Goal: Use online tool/utility: Utilize a website feature to perform a specific function

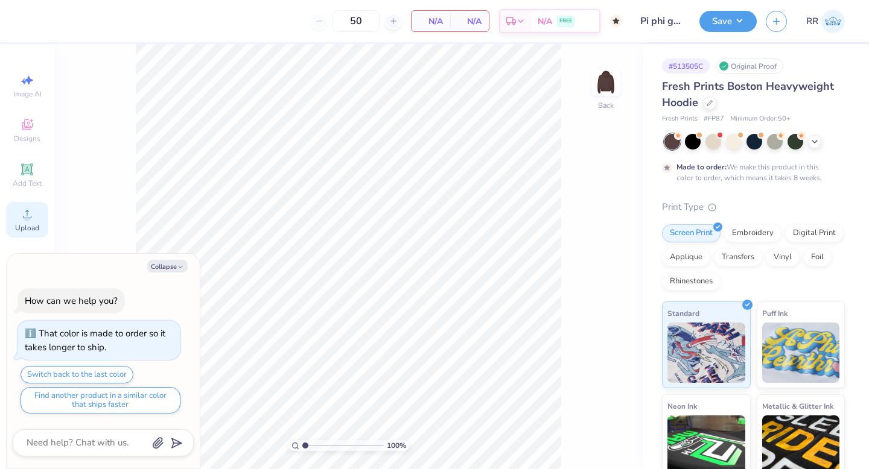
drag, startPoint x: 24, startPoint y: 217, endPoint x: 31, endPoint y: 217, distance: 6.6
click at [25, 217] on circle at bounding box center [27, 218] width 7 height 7
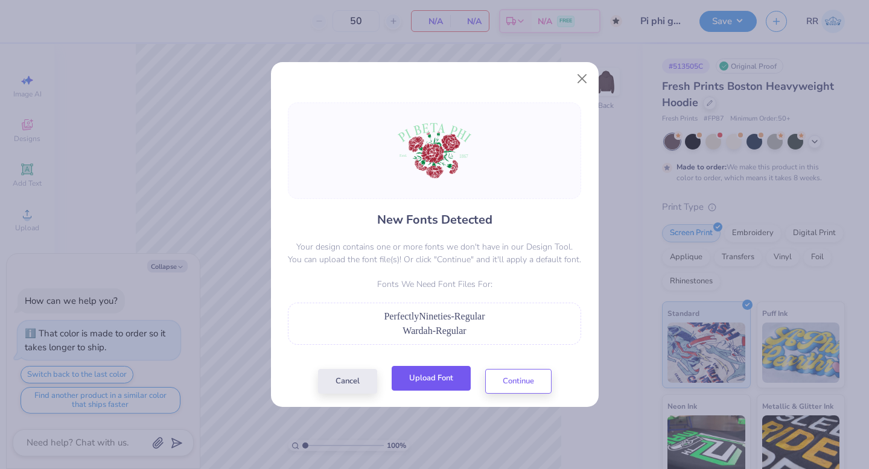
click at [427, 377] on button "Upload Font" at bounding box center [431, 378] width 79 height 25
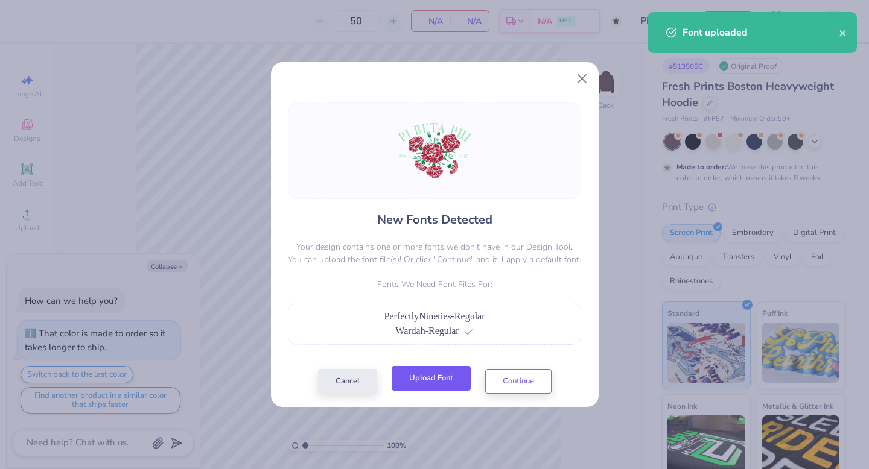
click at [430, 388] on button "Upload Font" at bounding box center [431, 378] width 79 height 25
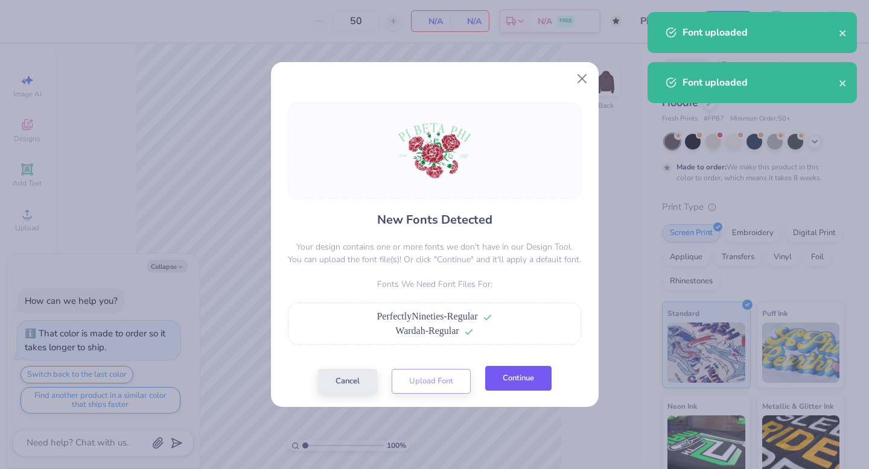
click at [516, 382] on button "Continue" at bounding box center [518, 378] width 66 height 25
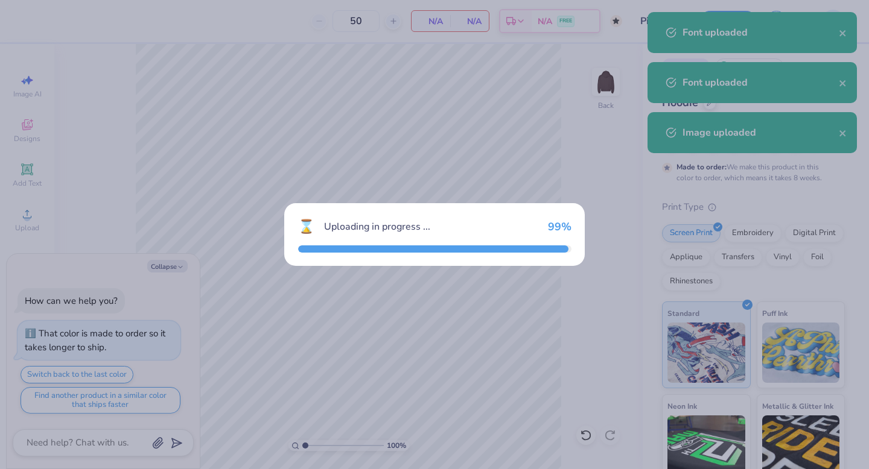
type textarea "x"
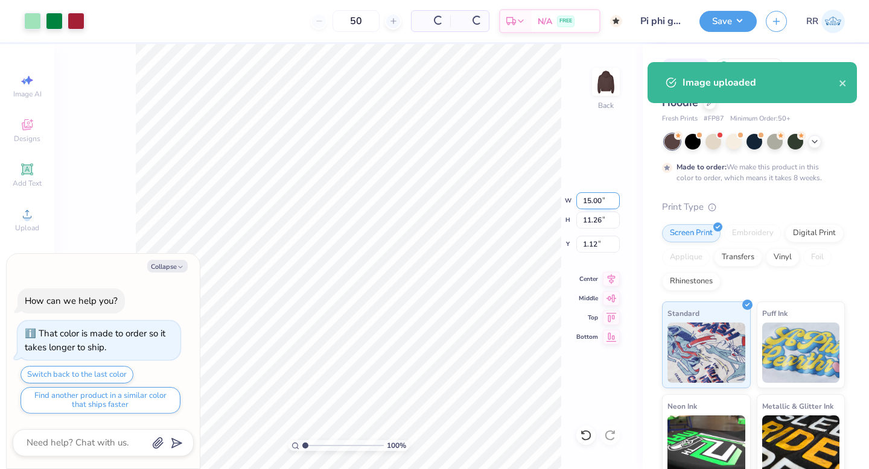
click at [597, 202] on input "15.00" at bounding box center [597, 200] width 43 height 17
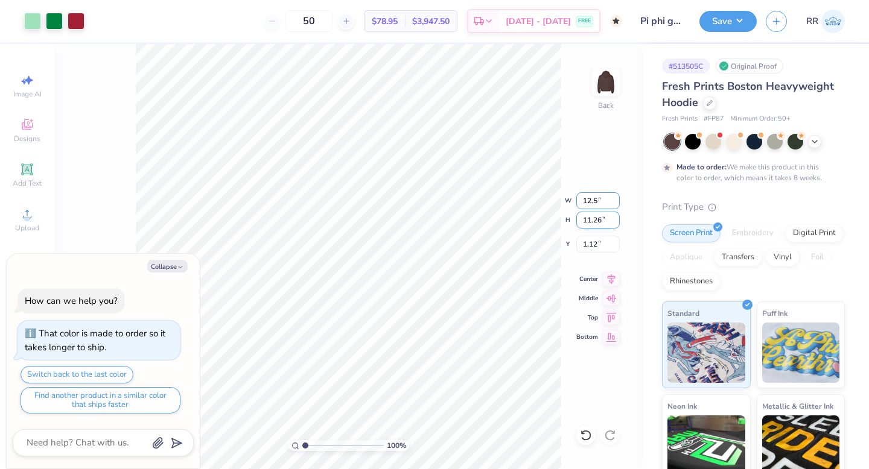
type input "12.5"
type textarea "x"
type input "12.50"
type input "9.38"
type input "3"
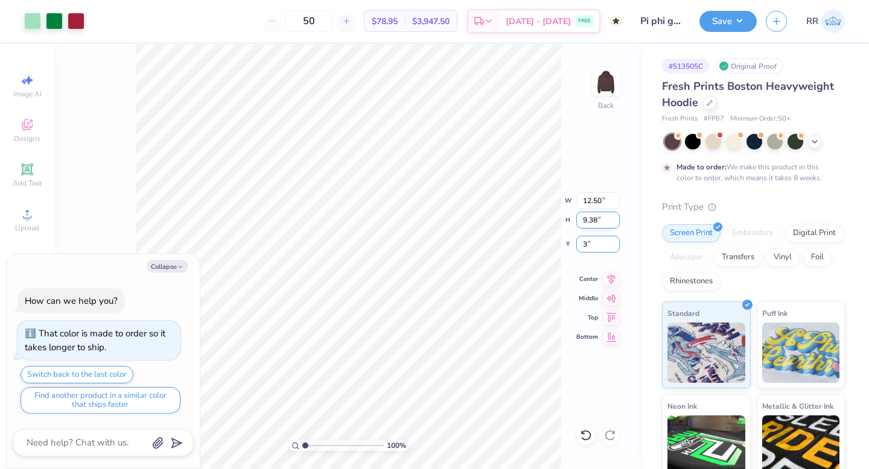
type textarea "x"
type input "3.00"
type textarea "x"
click at [589, 199] on input "12.50" at bounding box center [597, 200] width 43 height 17
type input "10"
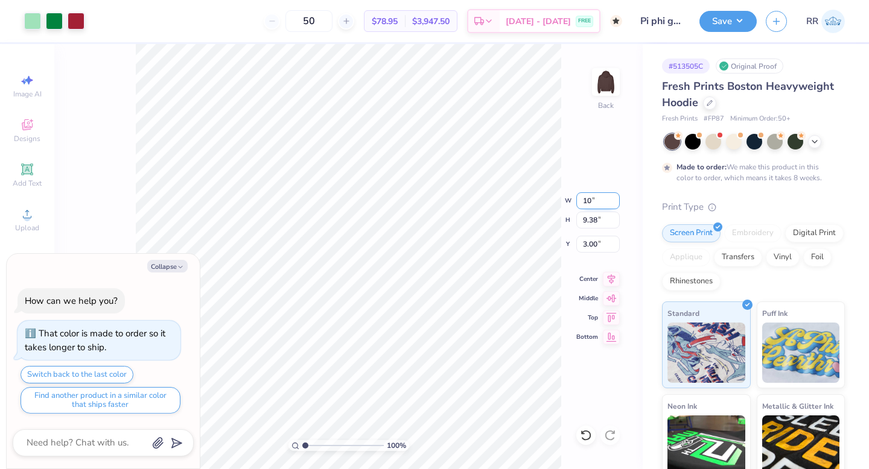
type textarea "x"
type input "10.00"
type input "7.50"
type input "3"
type textarea "x"
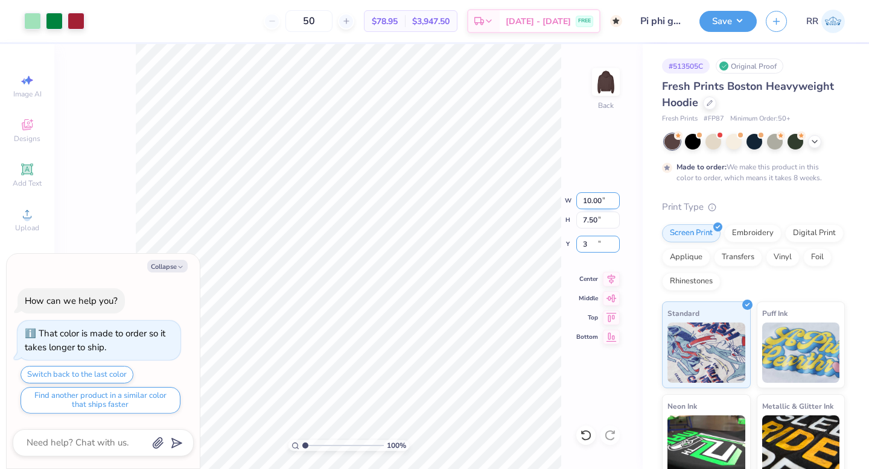
type input "3.00"
click at [609, 275] on icon at bounding box center [611, 277] width 17 height 14
click at [734, 18] on button "Save" at bounding box center [727, 19] width 57 height 21
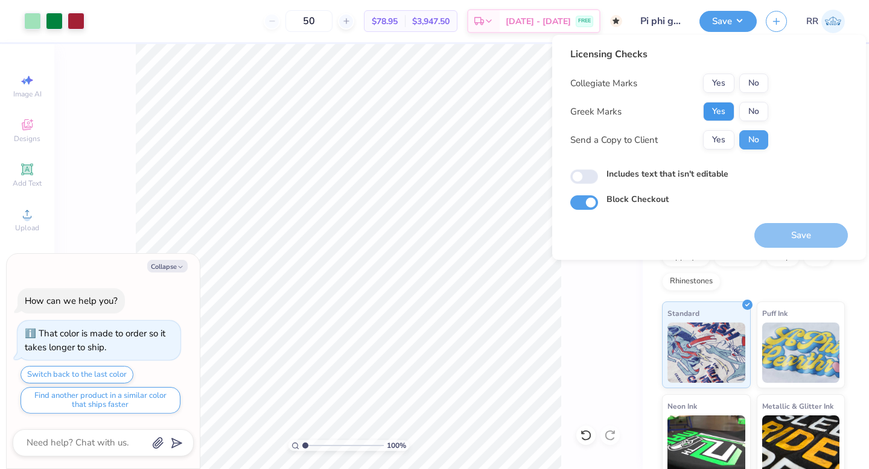
click at [719, 111] on button "Yes" at bounding box center [718, 111] width 31 height 19
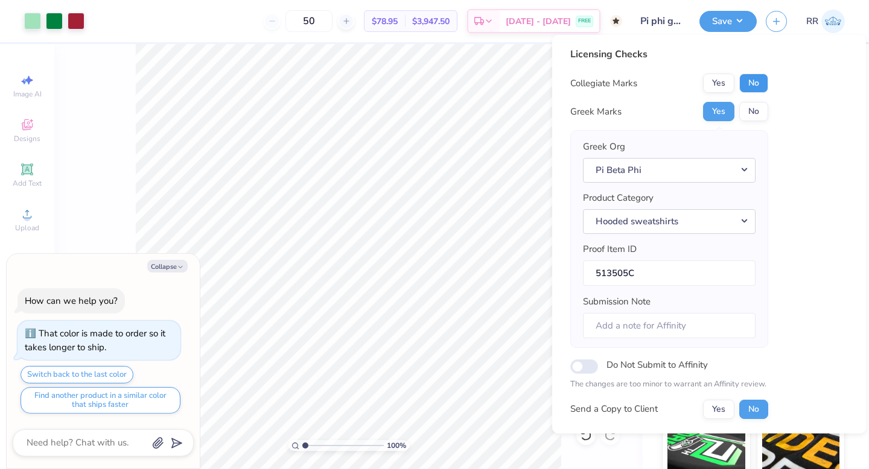
click at [756, 86] on button "No" at bounding box center [753, 83] width 29 height 19
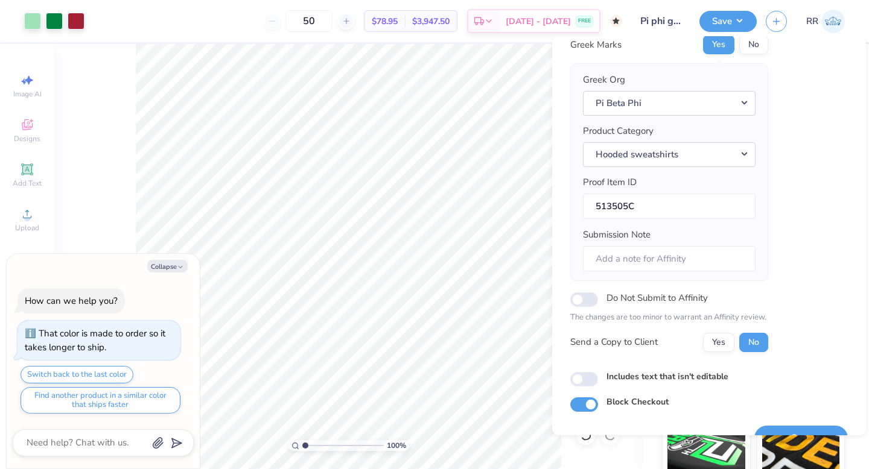
scroll to position [95, 0]
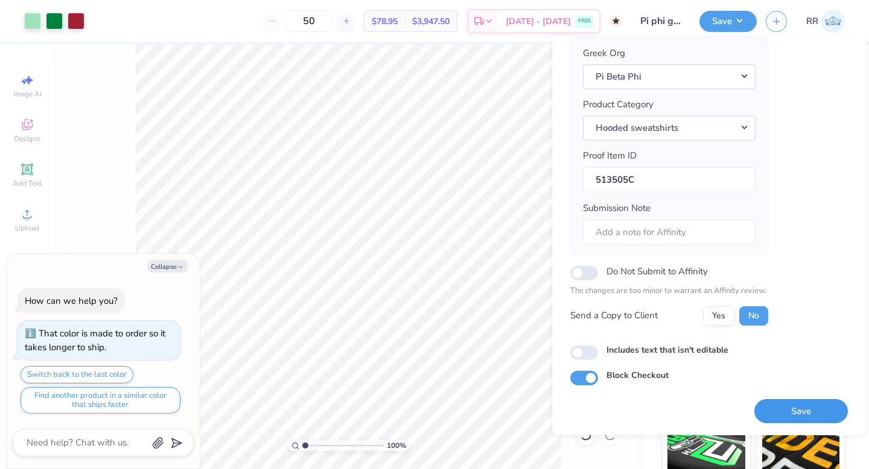
drag, startPoint x: 766, startPoint y: 407, endPoint x: 777, endPoint y: 396, distance: 14.9
click at [768, 405] on button "Save" at bounding box center [801, 411] width 94 height 25
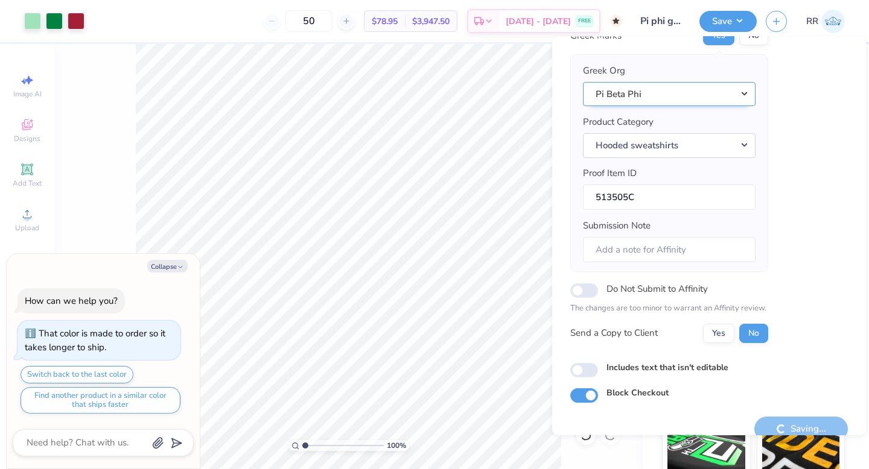
scroll to position [0, 0]
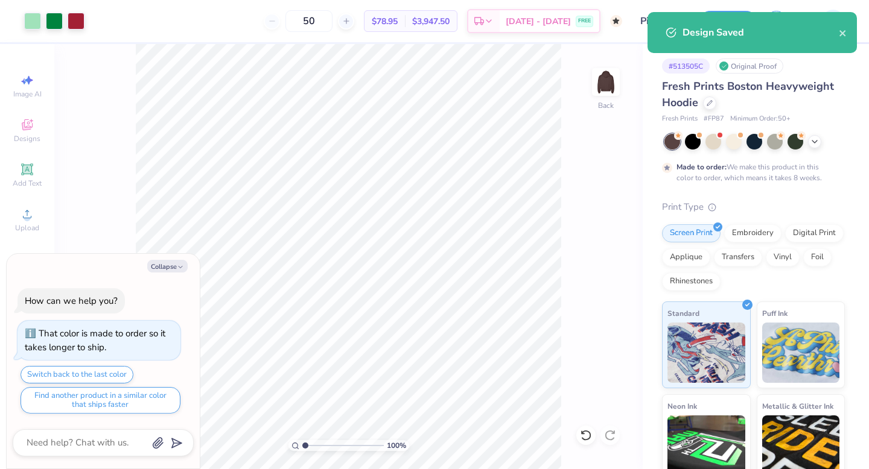
type textarea "x"
